Goal: Transaction & Acquisition: Purchase product/service

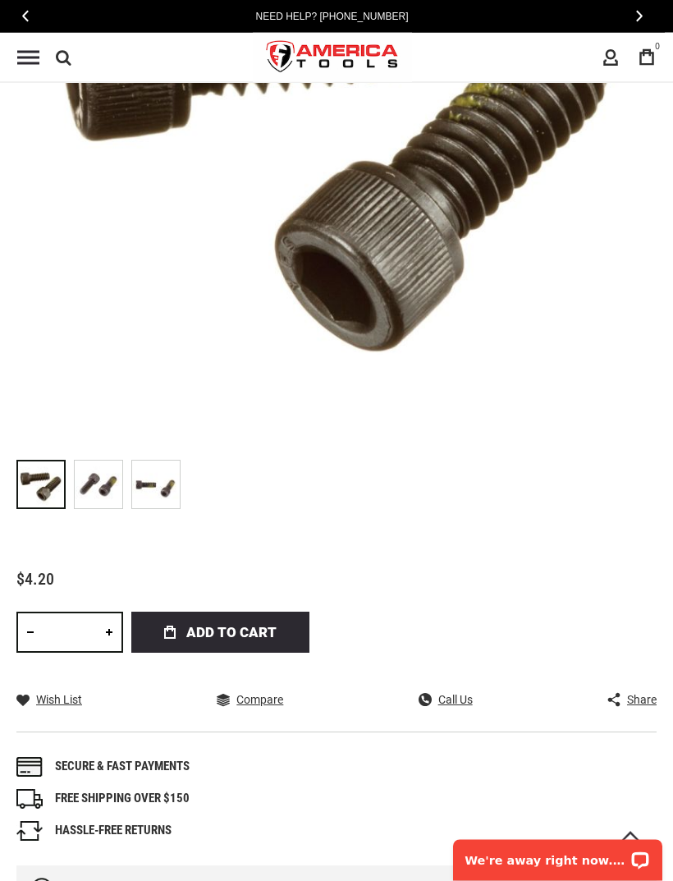
scroll to position [509, 0]
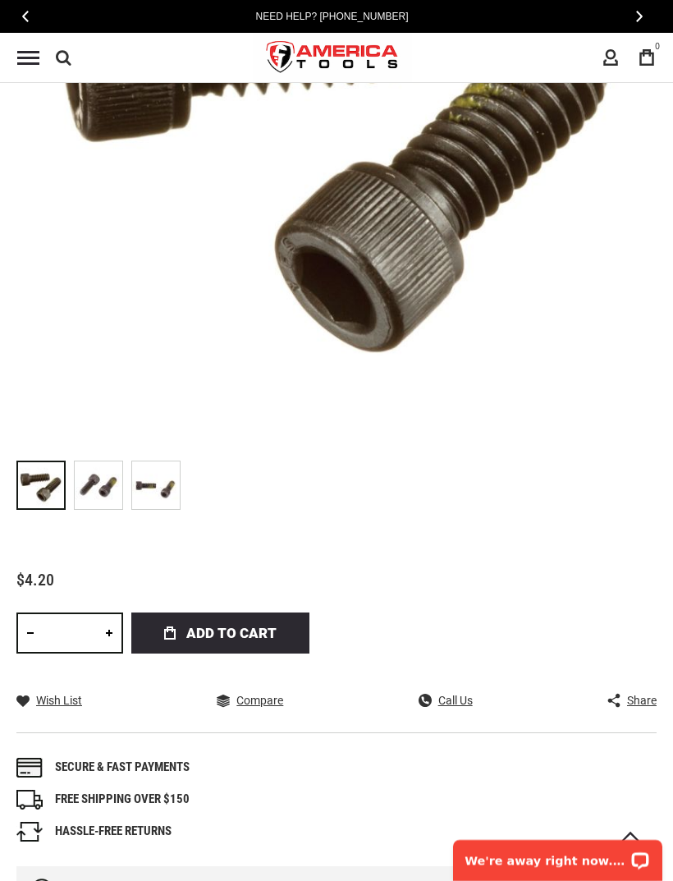
click at [108, 637] on link at bounding box center [109, 632] width 28 height 41
click at [111, 629] on link at bounding box center [109, 632] width 28 height 41
click at [110, 629] on link at bounding box center [109, 632] width 28 height 41
click at [112, 629] on link at bounding box center [109, 632] width 28 height 41
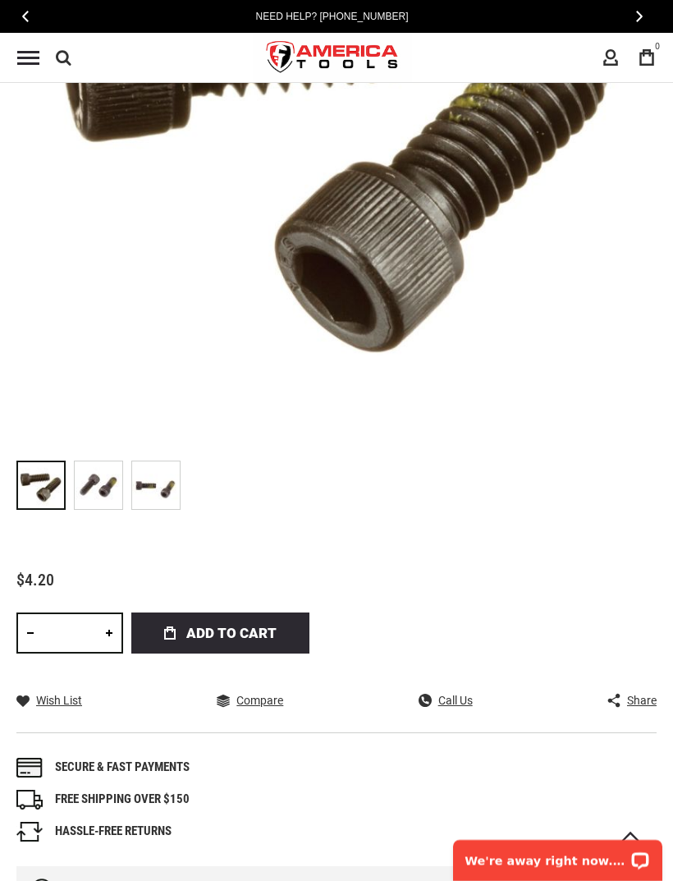
click at [105, 636] on link at bounding box center [109, 632] width 28 height 41
click at [109, 639] on link at bounding box center [109, 632] width 28 height 41
type input "*"
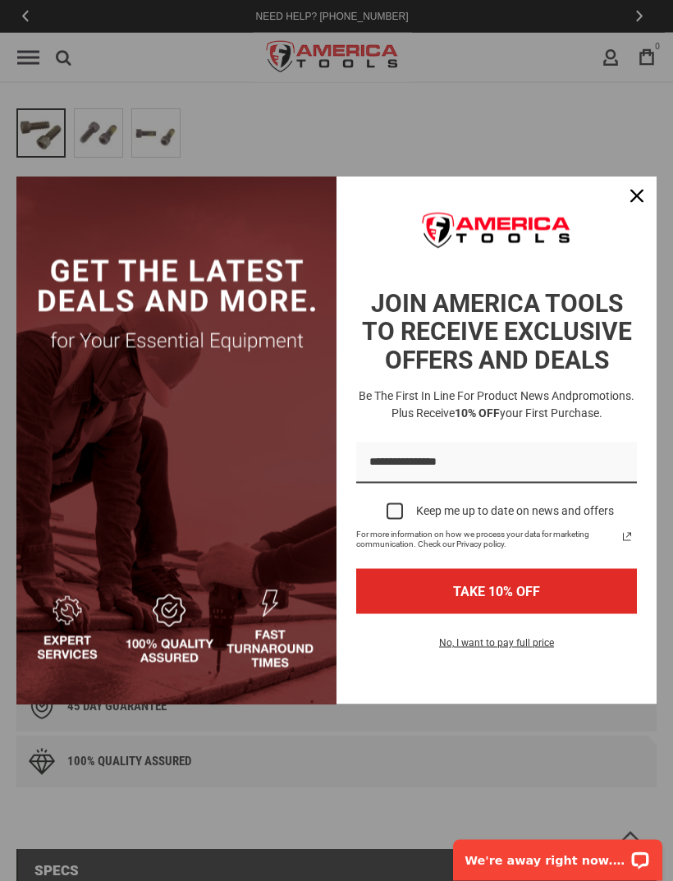
scroll to position [861, 0]
click at [642, 203] on icon "close icon" at bounding box center [636, 196] width 13 height 13
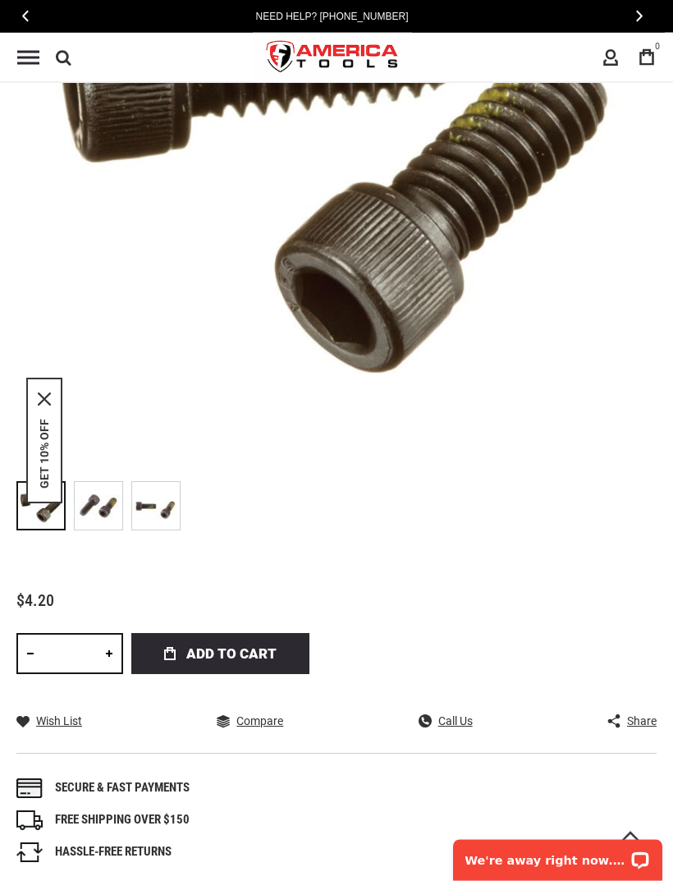
scroll to position [508, 0]
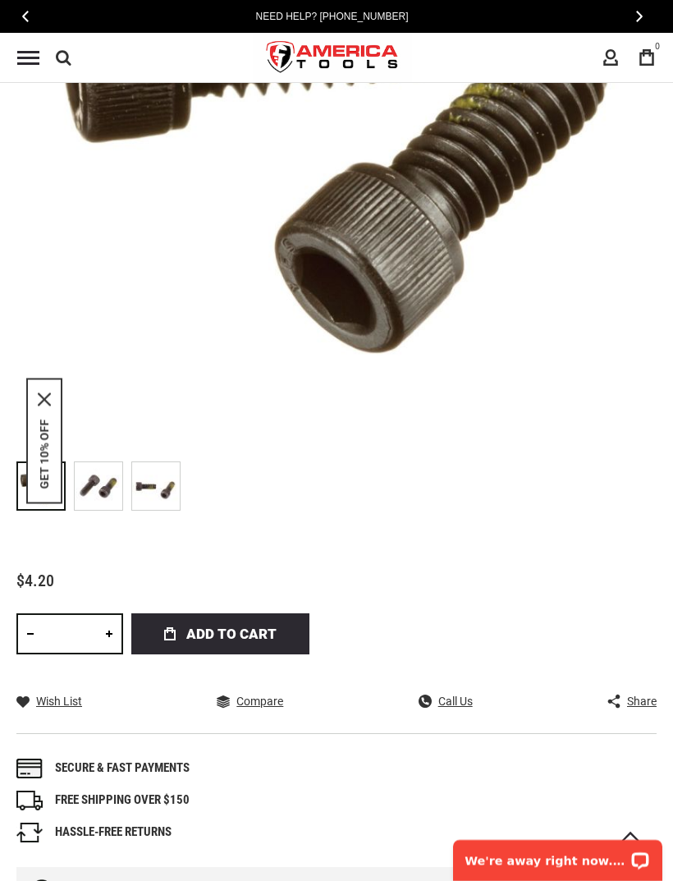
click at [234, 638] on span "Add to Cart" at bounding box center [231, 633] width 90 height 41
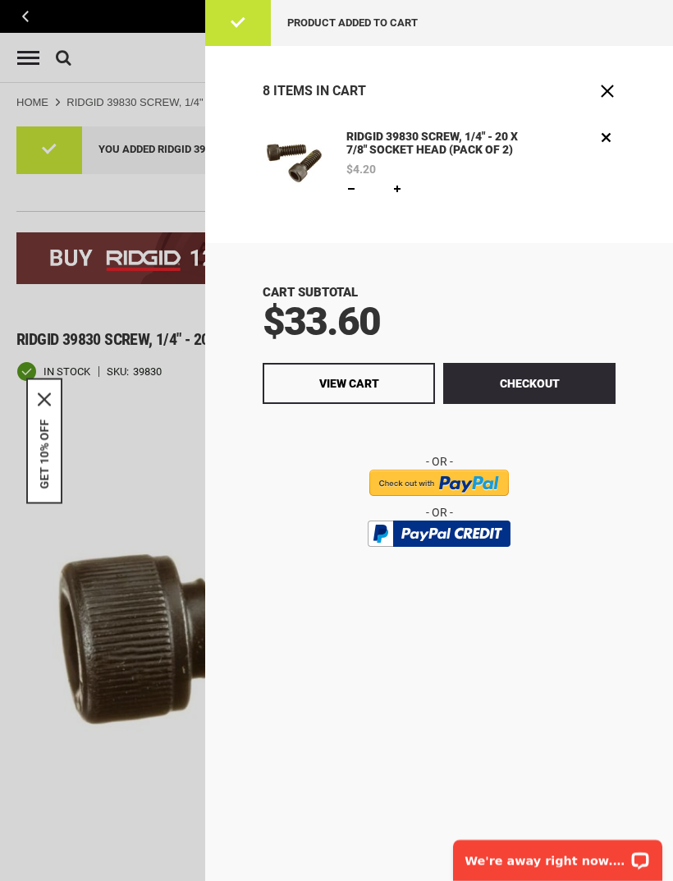
scroll to position [0, 0]
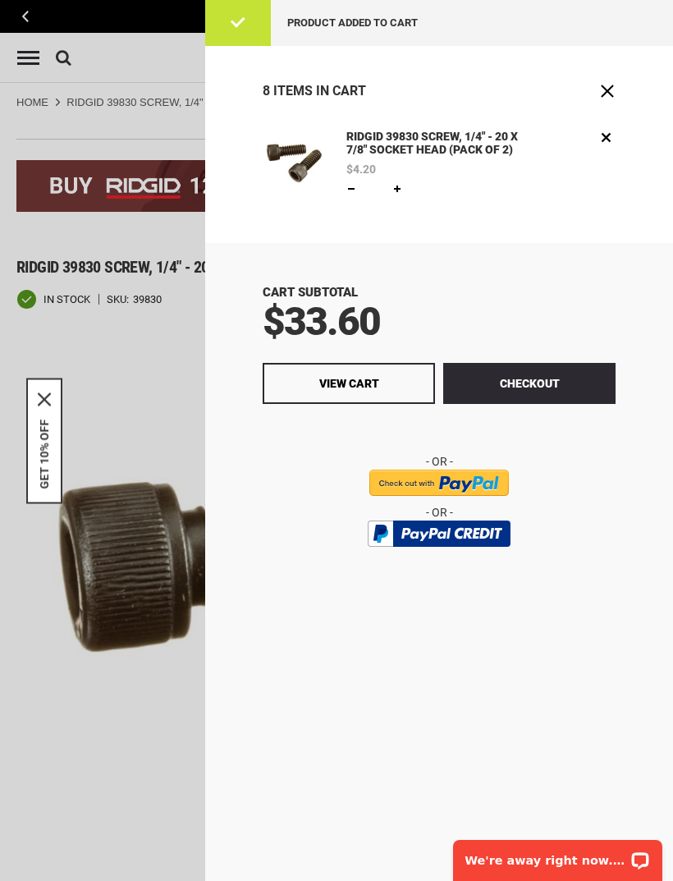
click at [385, 17] on span "Product added to cart" at bounding box center [352, 22] width 130 height 12
click at [236, 20] on div "Product added to cart" at bounding box center [439, 23] width 468 height 46
click at [371, 380] on span "View Cart" at bounding box center [349, 383] width 60 height 13
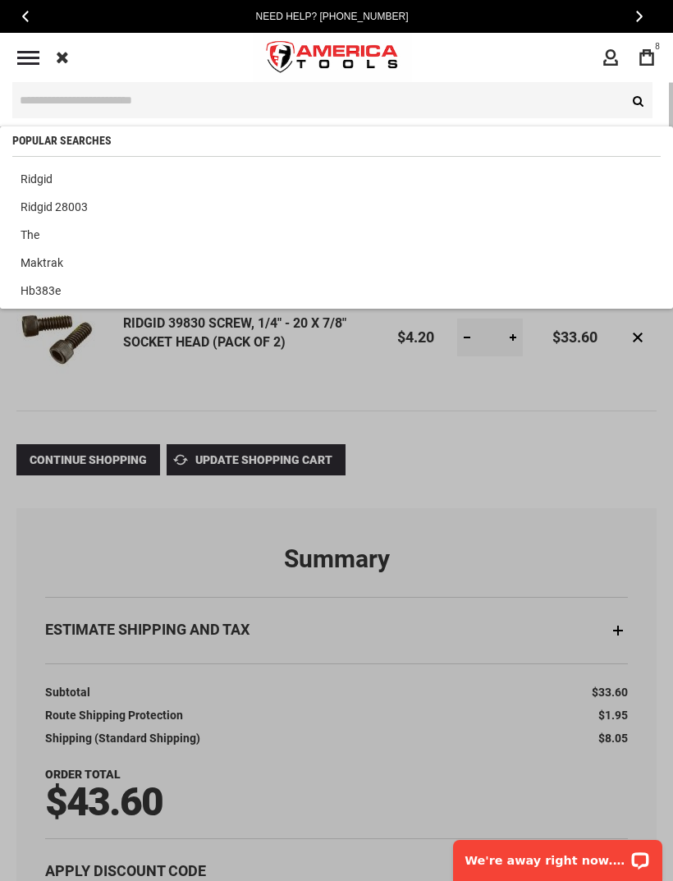
click at [201, 97] on input "text" at bounding box center [332, 100] width 640 height 36
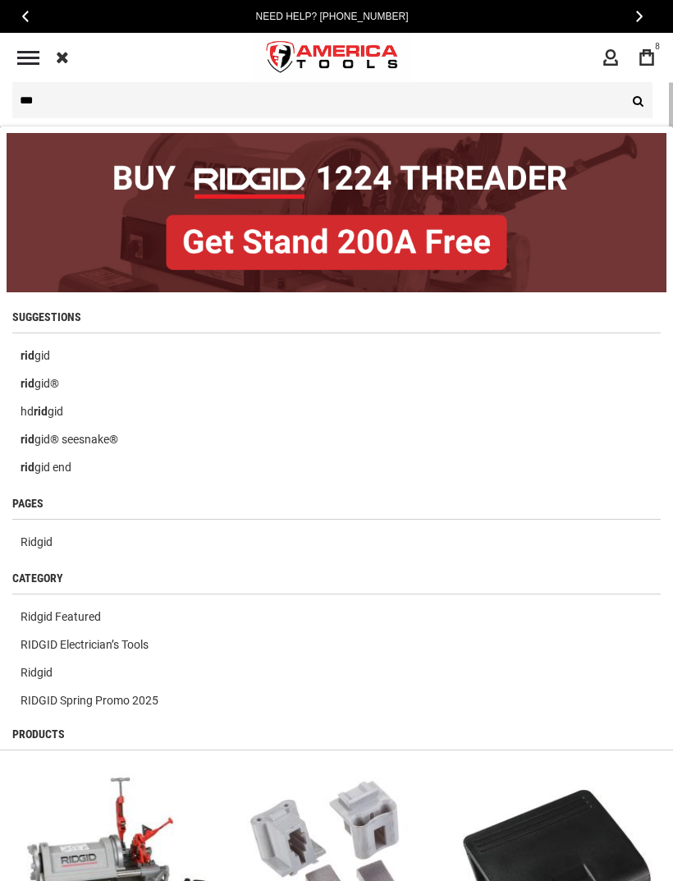
type input "***"
click at [203, 189] on img at bounding box center [337, 212] width 660 height 159
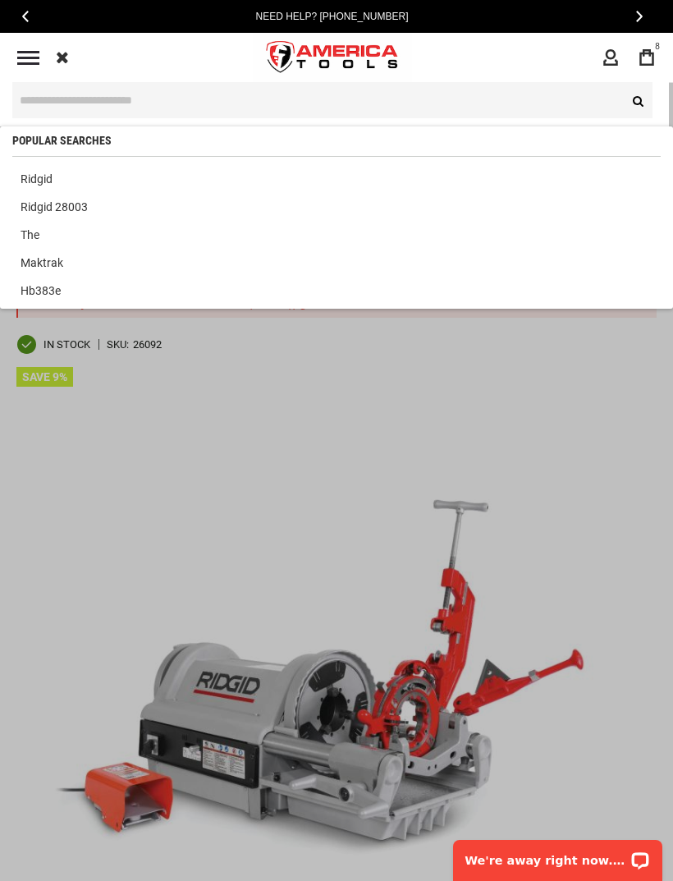
click at [190, 95] on input "text" at bounding box center [332, 100] width 640 height 36
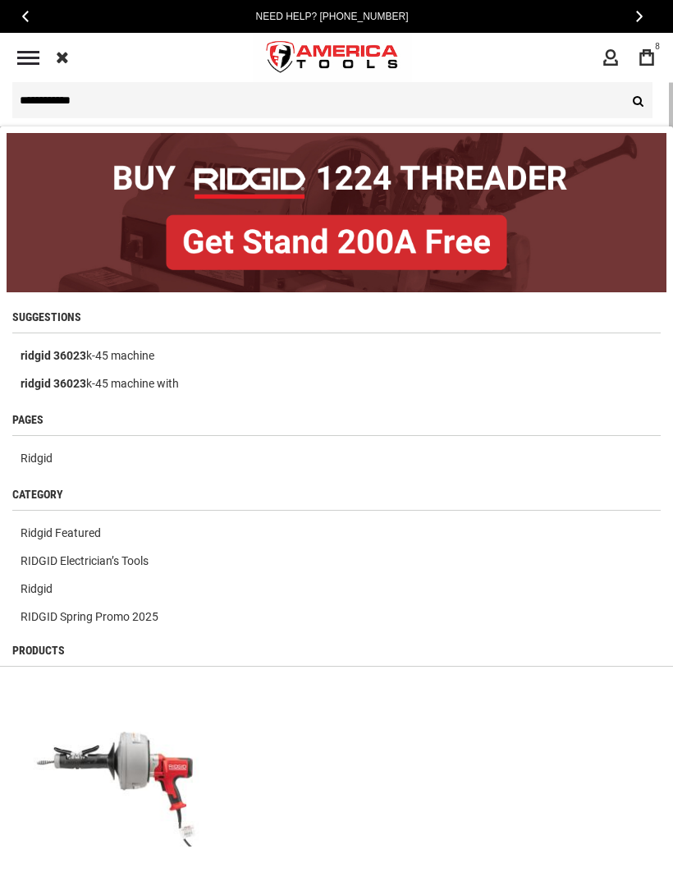
type input "**********"
click at [634, 103] on button "Search" at bounding box center [636, 100] width 33 height 36
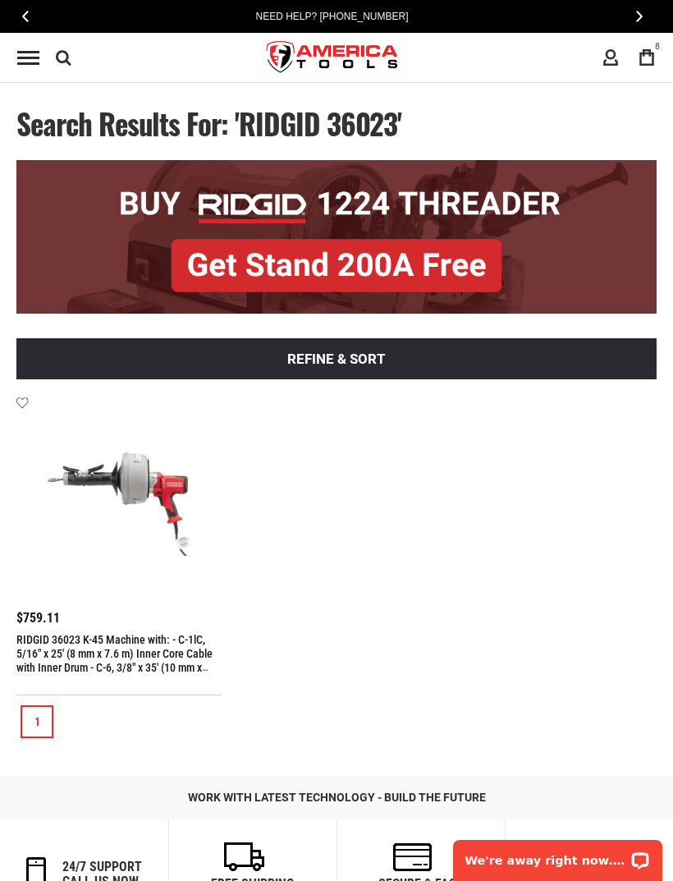
click at [70, 54] on icon at bounding box center [64, 57] width 16 height 25
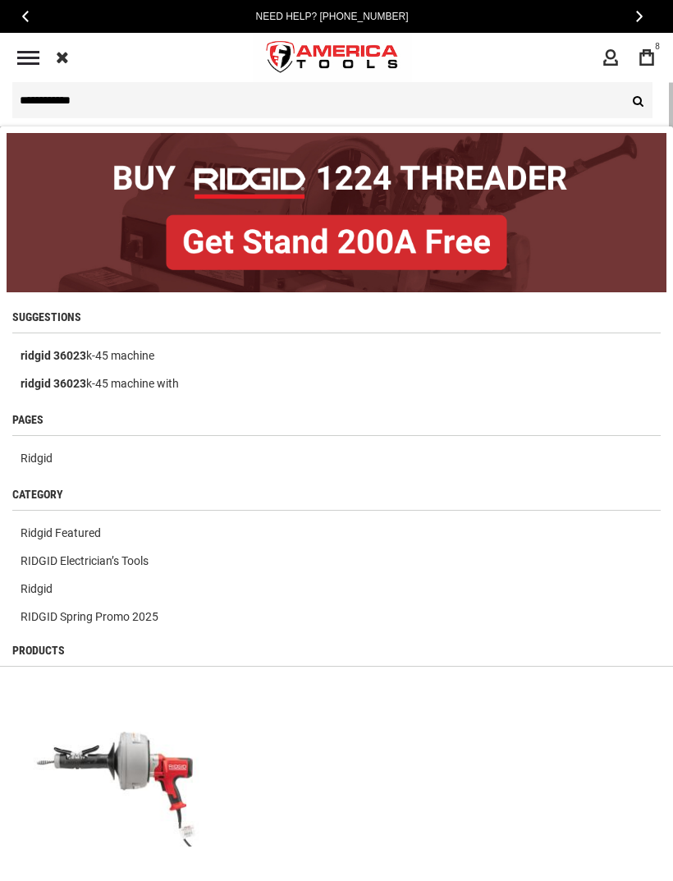
click at [128, 98] on input "**********" at bounding box center [332, 100] width 640 height 36
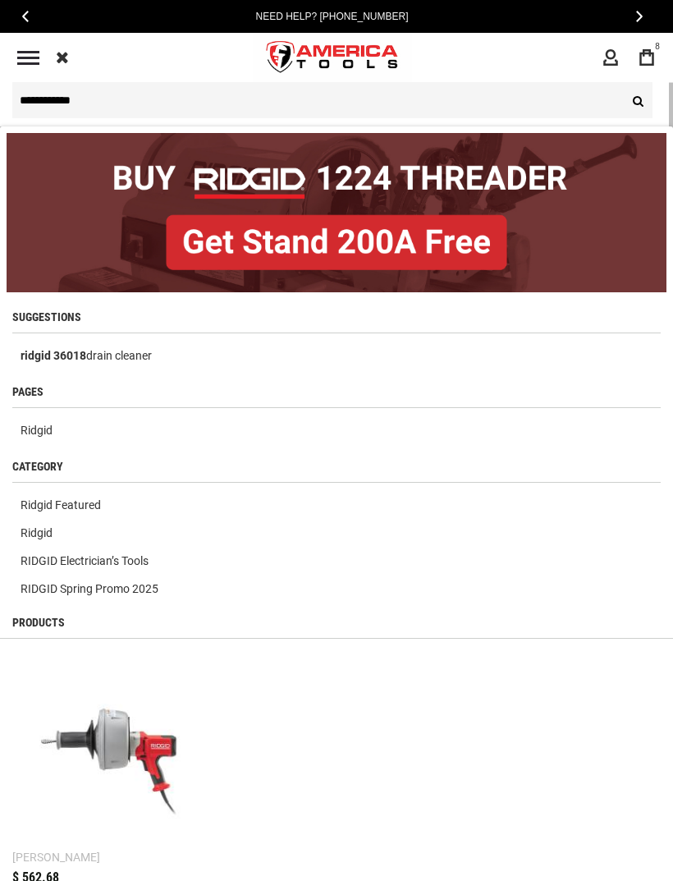
type input "**********"
click at [636, 100] on button "Search" at bounding box center [636, 100] width 33 height 36
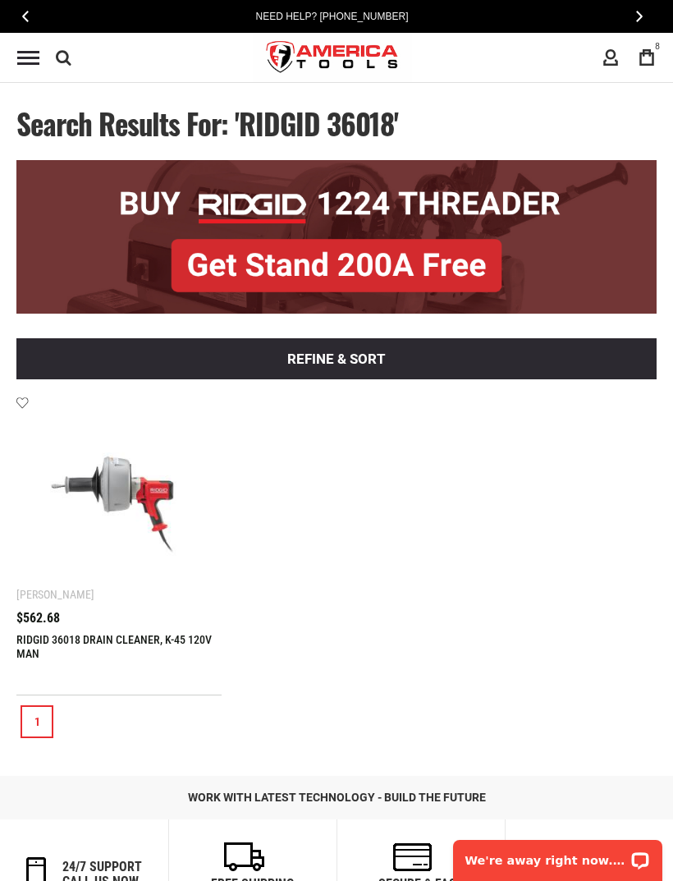
click at [69, 53] on icon at bounding box center [64, 57] width 16 height 25
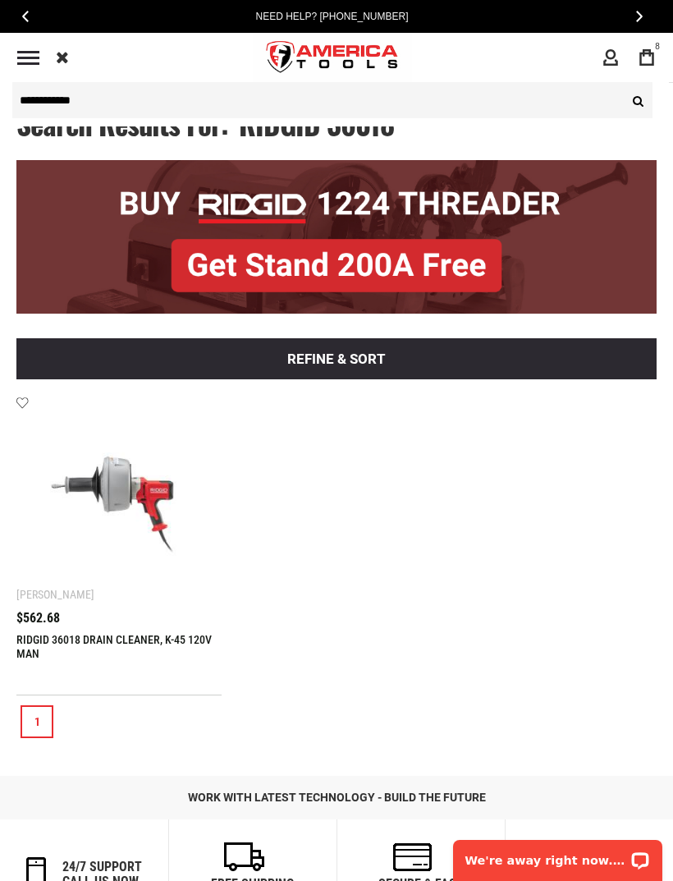
type input "**********"
